Goal: Transaction & Acquisition: Purchase product/service

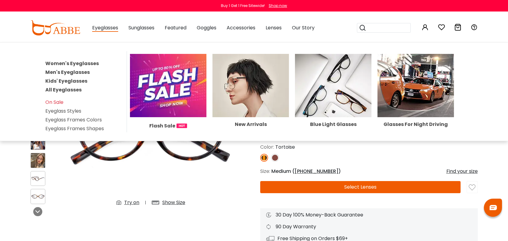
click at [86, 62] on link "Women's Eyeglasses" at bounding box center [72, 63] width 54 height 7
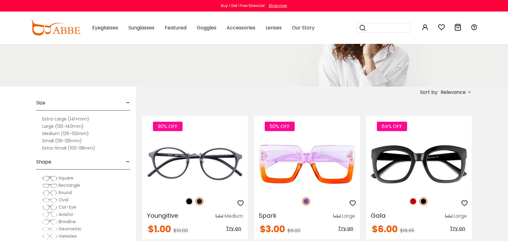
scroll to position [67, 0]
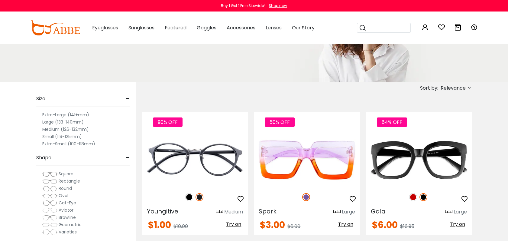
click at [70, 122] on label "Large (133-140mm)" at bounding box center [62, 121] width 41 height 7
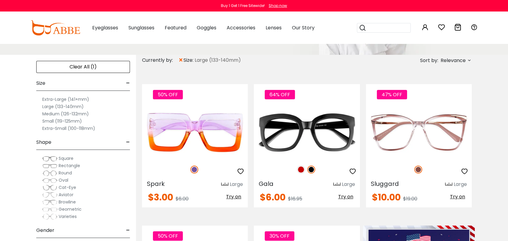
scroll to position [101, 0]
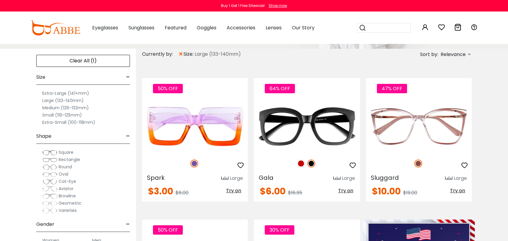
click at [44, 158] on img at bounding box center [49, 160] width 15 height 6
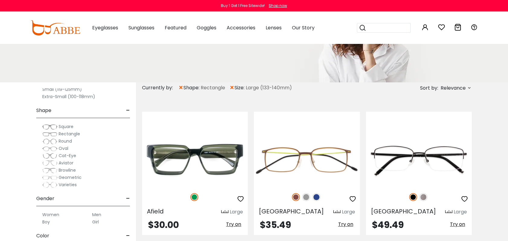
scroll to position [67, 0]
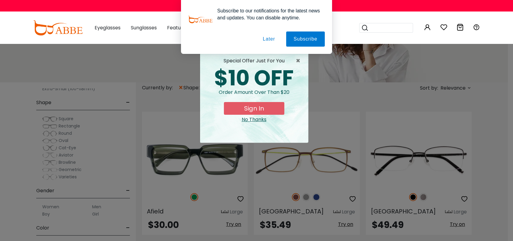
click at [0, 0] on button "Later" at bounding box center [0, 0] width 0 height 0
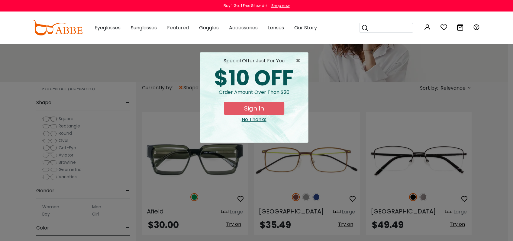
click at [327, 184] on div "× special offer just for you $10 OFF Order amount over than $20 Sign In No Than…" at bounding box center [256, 120] width 513 height 241
click at [300, 61] on span "×" at bounding box center [300, 60] width 8 height 7
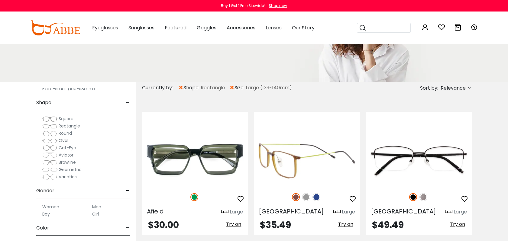
click at [305, 194] on img at bounding box center [306, 197] width 8 height 8
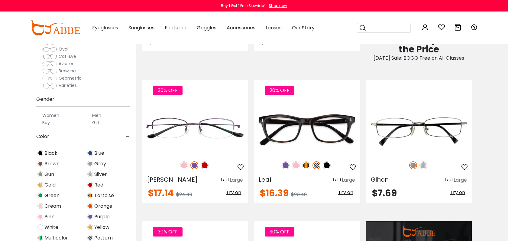
scroll to position [403, 0]
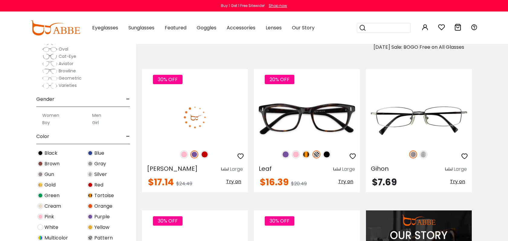
click at [205, 153] on img at bounding box center [205, 154] width 8 height 8
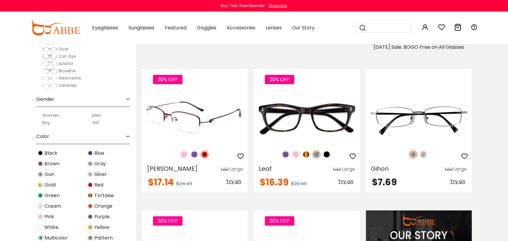
click at [199, 127] on img at bounding box center [195, 117] width 106 height 53
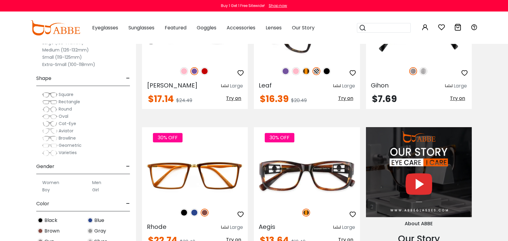
scroll to position [537, 0]
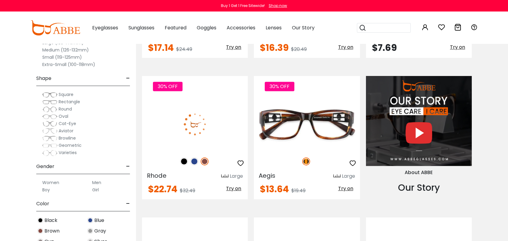
click at [220, 142] on img at bounding box center [195, 124] width 106 height 53
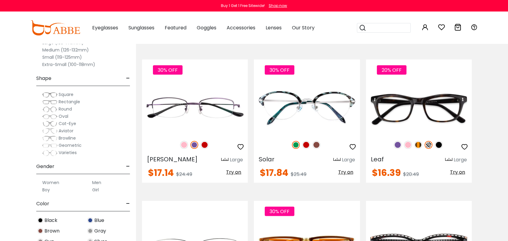
scroll to position [2251, 0]
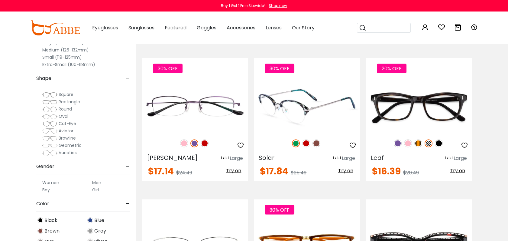
click at [307, 139] on img at bounding box center [306, 143] width 8 height 8
click at [330, 114] on img at bounding box center [307, 106] width 106 height 53
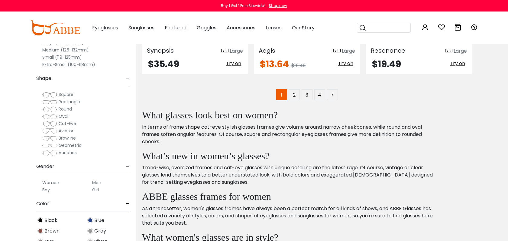
scroll to position [2922, 0]
click at [295, 93] on link "2" at bounding box center [294, 94] width 11 height 11
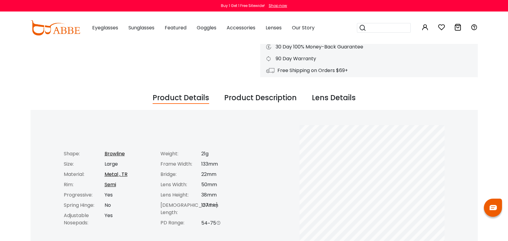
scroll to position [201, 0]
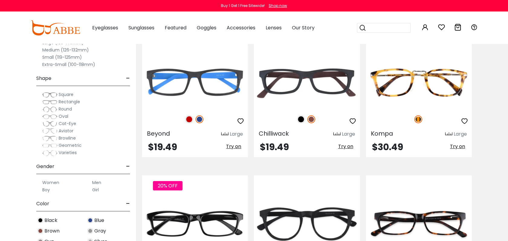
scroll to position [302, 0]
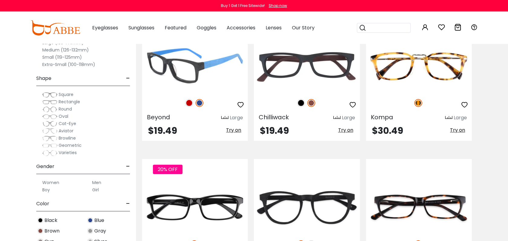
click at [190, 103] on img at bounding box center [189, 103] width 8 height 8
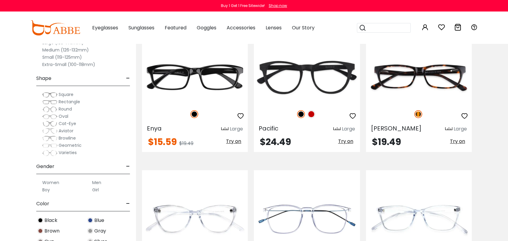
scroll to position [437, 0]
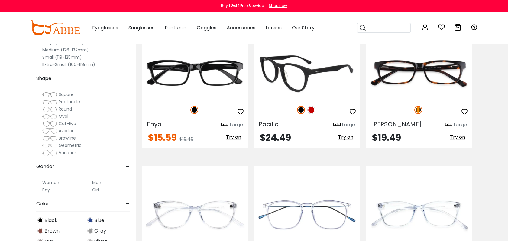
click at [312, 110] on img at bounding box center [312, 110] width 8 height 8
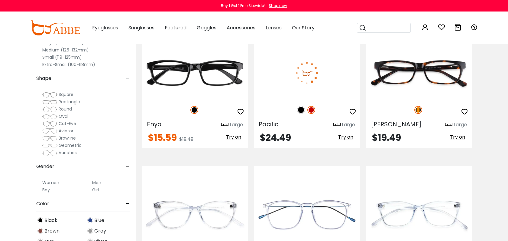
click at [312, 110] on img at bounding box center [312, 110] width 8 height 8
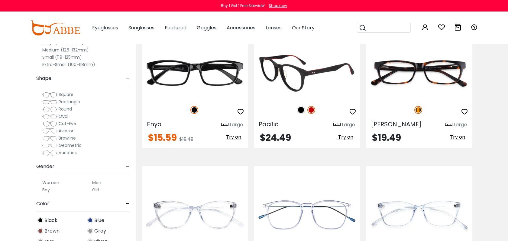
click at [312, 109] on img at bounding box center [312, 110] width 8 height 8
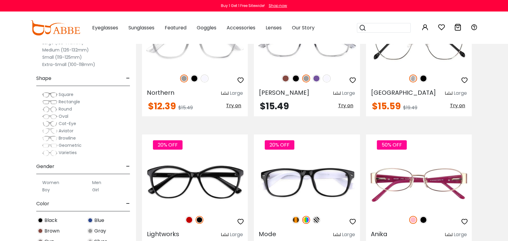
scroll to position [806, 0]
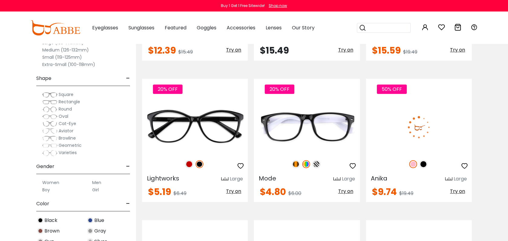
click at [422, 129] on img at bounding box center [419, 126] width 106 height 53
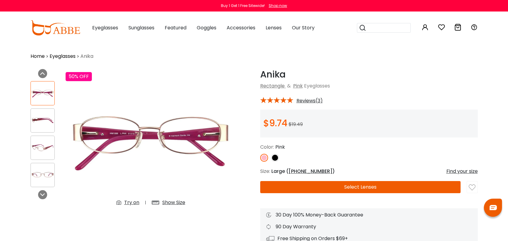
click at [274, 156] on img at bounding box center [275, 158] width 8 height 8
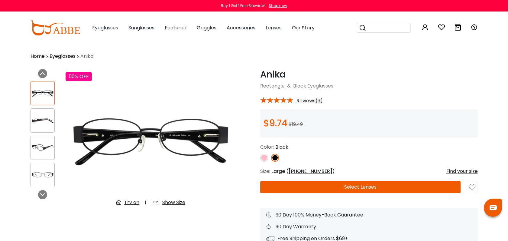
click at [262, 157] on img at bounding box center [264, 158] width 8 height 8
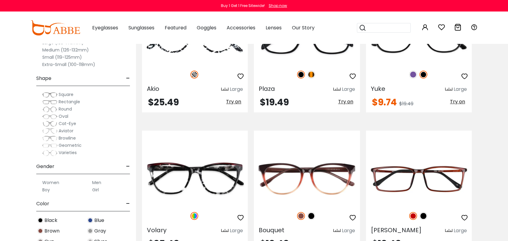
scroll to position [1209, 0]
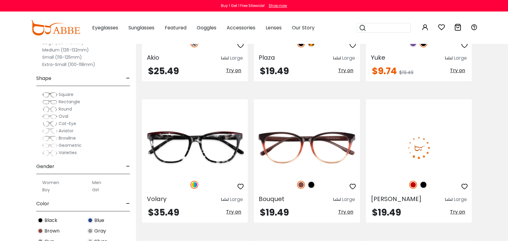
click at [413, 182] on img at bounding box center [413, 185] width 8 height 8
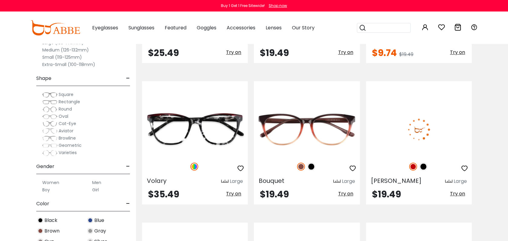
scroll to position [1243, 0]
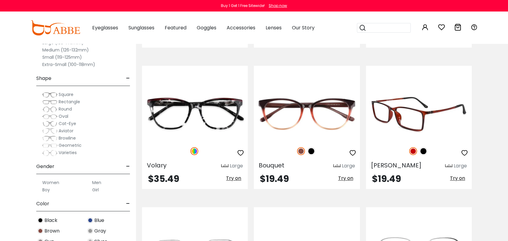
click at [411, 113] on img at bounding box center [419, 113] width 106 height 53
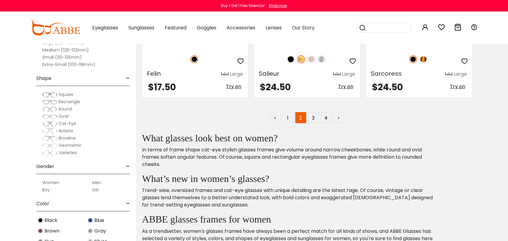
scroll to position [2889, 0]
click at [312, 113] on link "3" at bounding box center [313, 117] width 11 height 11
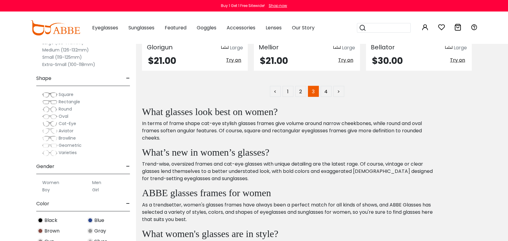
scroll to position [2923, 0]
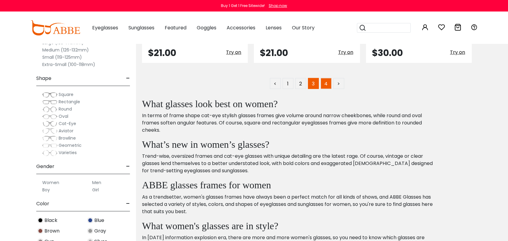
click at [328, 79] on link "4" at bounding box center [326, 83] width 11 height 11
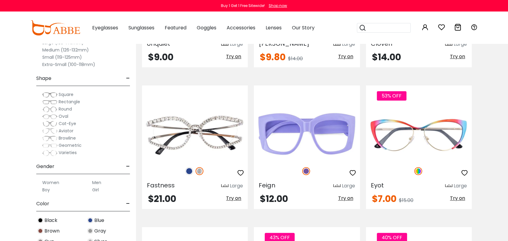
scroll to position [974, 0]
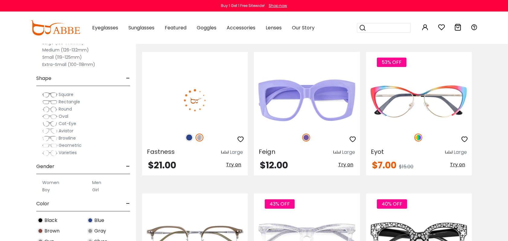
click at [188, 136] on img at bounding box center [189, 137] width 8 height 8
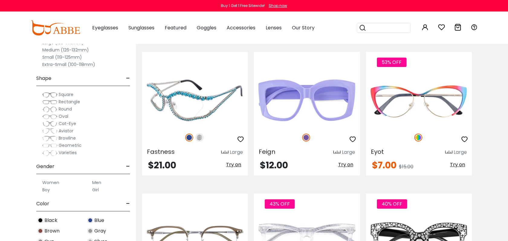
click at [201, 134] on img at bounding box center [200, 137] width 8 height 8
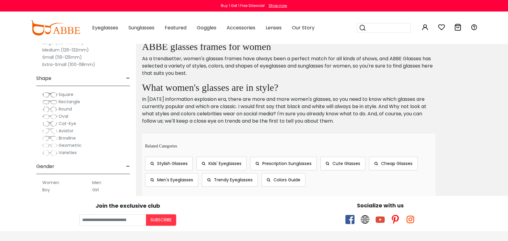
scroll to position [2788, 0]
